Goal: Transaction & Acquisition: Purchase product/service

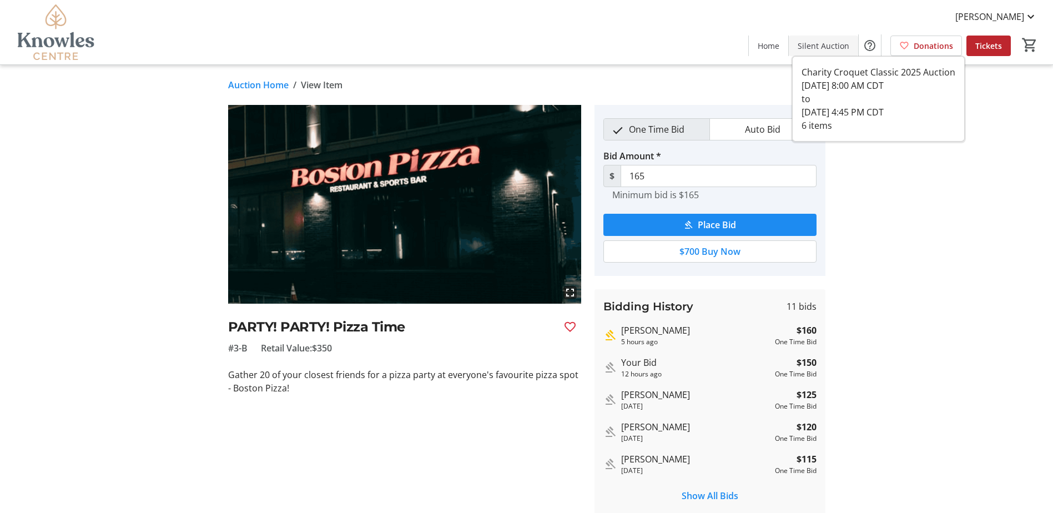
click at [831, 49] on span "Silent Auction" at bounding box center [823, 46] width 52 height 12
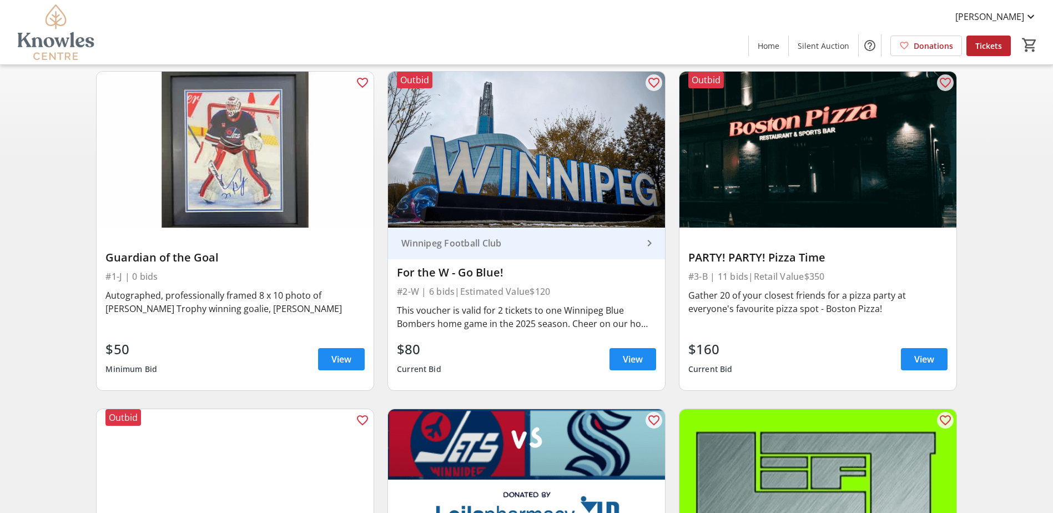
scroll to position [111, 0]
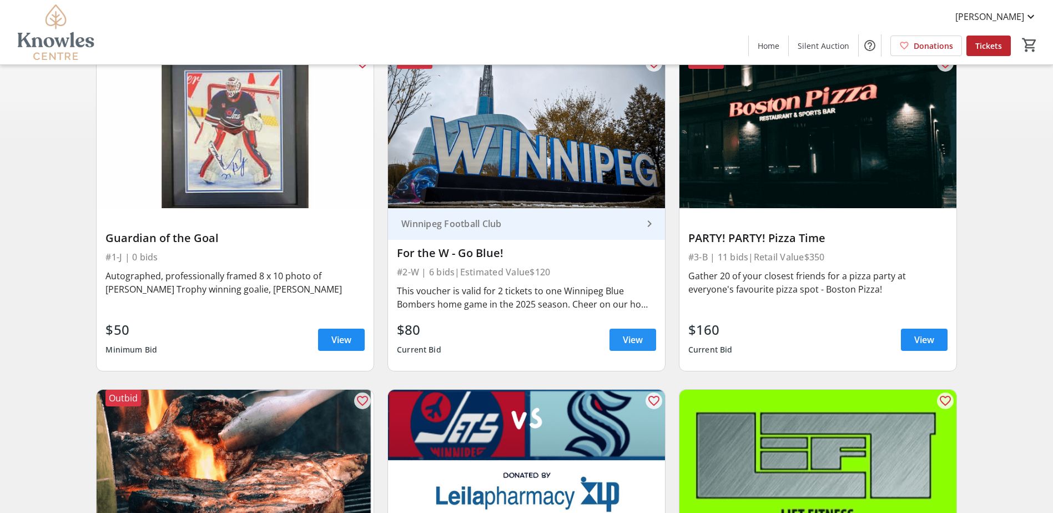
click at [628, 338] on span "View" at bounding box center [633, 339] width 20 height 13
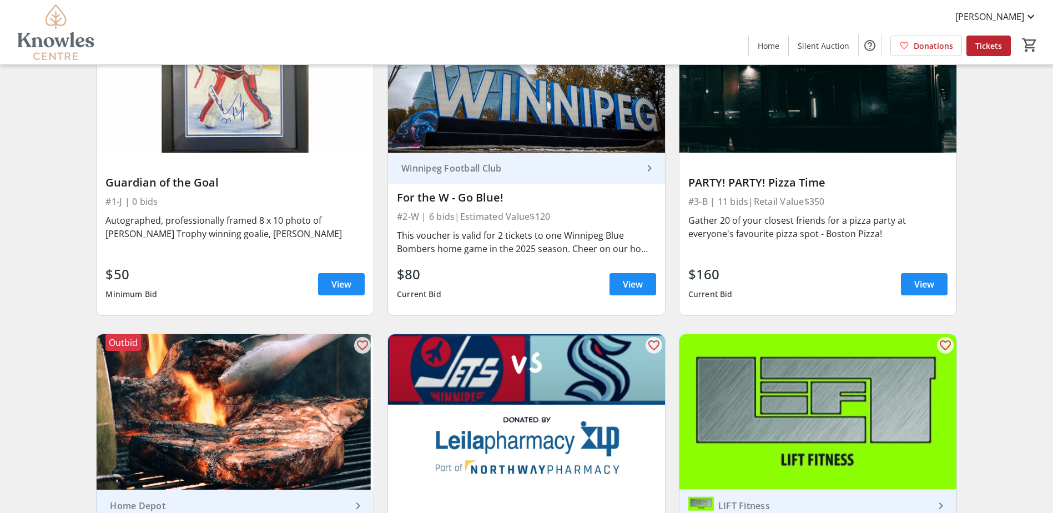
scroll to position [222, 0]
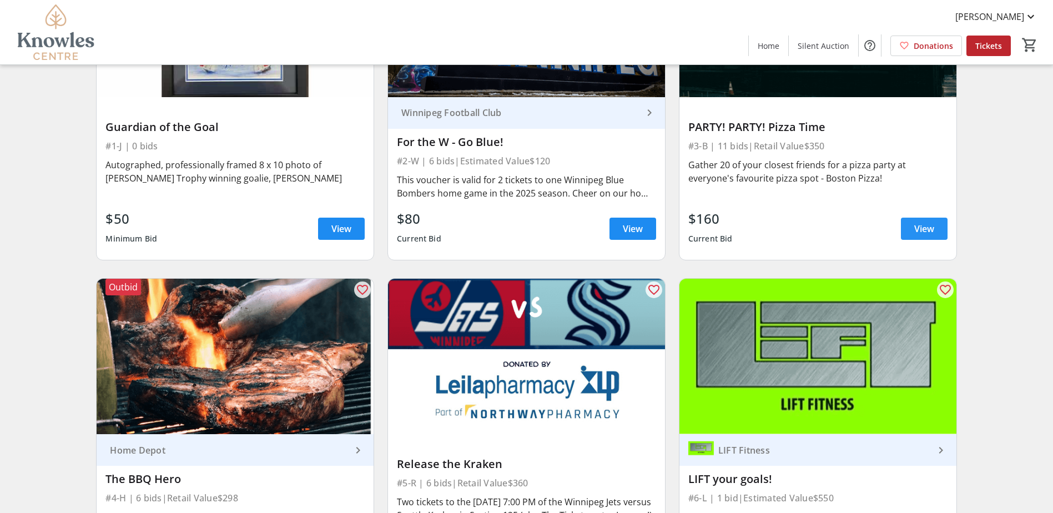
click at [912, 228] on span at bounding box center [923, 228] width 47 height 27
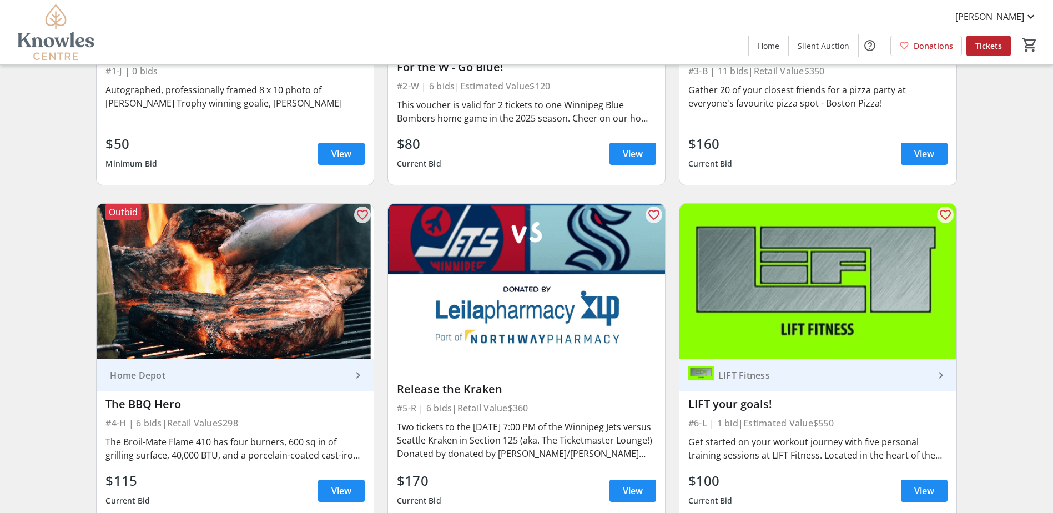
scroll to position [333, 0]
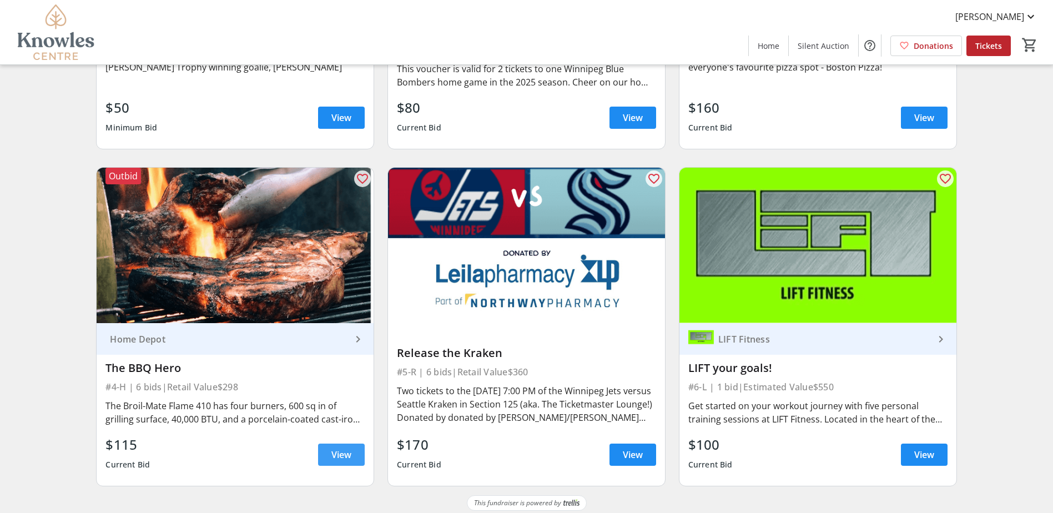
click at [331, 446] on span at bounding box center [341, 454] width 47 height 27
